Goal: Information Seeking & Learning: Learn about a topic

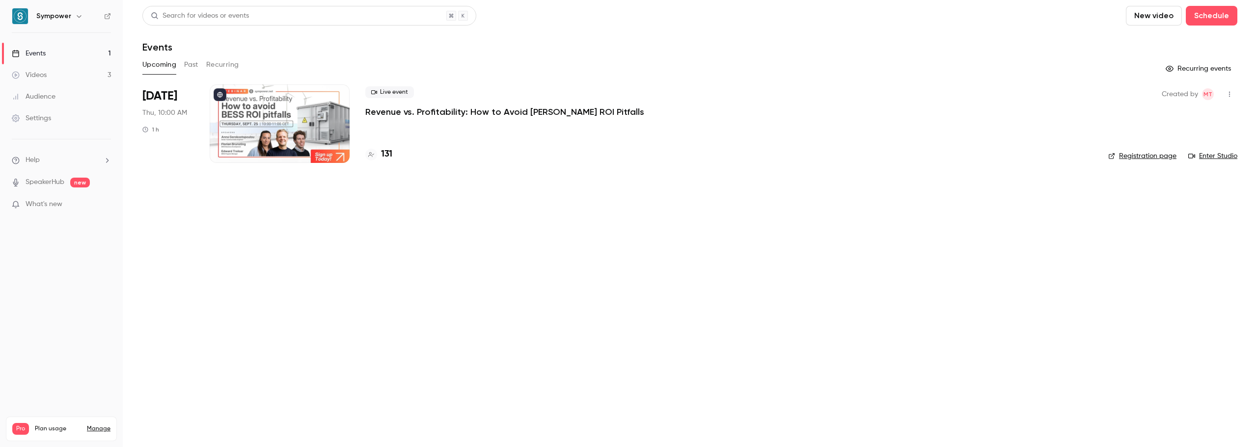
click at [434, 110] on p "Revenue vs. Profitability: How to Avoid [PERSON_NAME] ROI Pitfalls" at bounding box center [504, 112] width 279 height 12
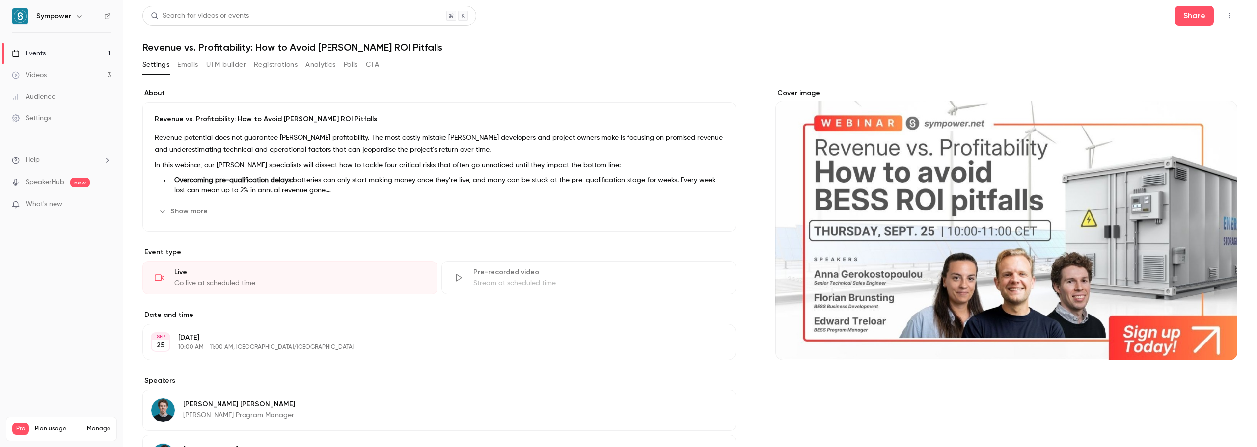
click at [274, 68] on button "Registrations" at bounding box center [276, 65] width 44 height 16
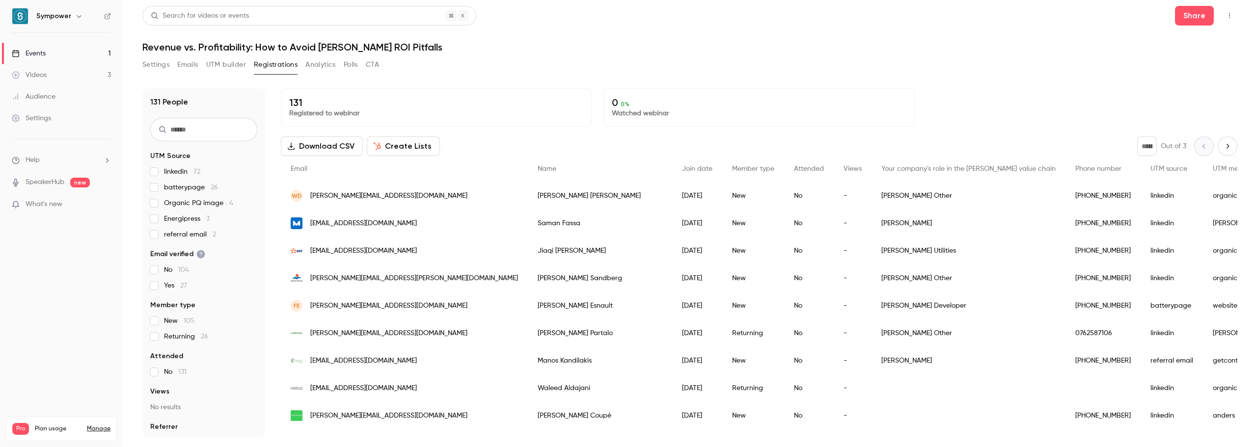
click at [72, 210] on li "What's new" at bounding box center [61, 205] width 99 height 12
click at [76, 207] on p "What's new" at bounding box center [53, 204] width 83 height 10
click at [88, 269] on div at bounding box center [628, 223] width 1257 height 447
